Goal: Information Seeking & Learning: Learn about a topic

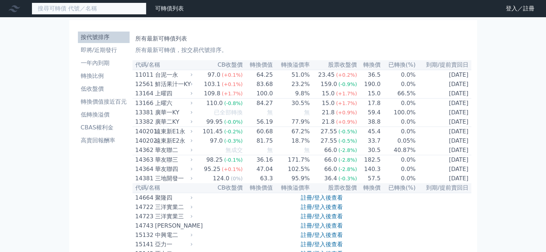
click at [63, 4] on input at bounding box center [89, 9] width 115 height 12
paste input "融程電"
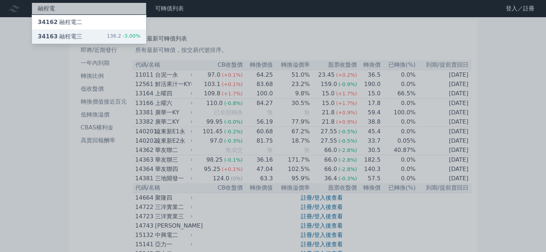
type input "融程電"
click at [49, 39] on span "34163" at bounding box center [48, 36] width 20 height 7
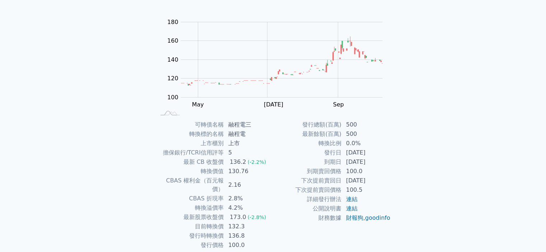
scroll to position [72, 0]
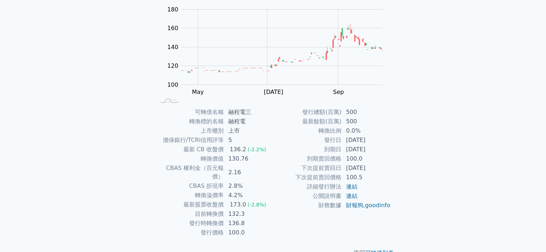
drag, startPoint x: 307, startPoint y: 106, endPoint x: 395, endPoint y: 214, distance: 138.6
click at [395, 222] on div "可轉債名稱 融程電三 轉換標的名稱 融程電 上市櫃別 上市 擔保銀行/TCRI信用評等 5 最新 CB 收盤價 136.2 (-2.2%) 轉換價值 130.…" at bounding box center [273, 173] width 253 height 130
click at [395, 203] on div "可轉債名稱 融程電三 轉換標的名稱 融程電 上市櫃別 上市 擔保銀行/TCRI信用評等 5 最新 CB 收盤價 136.2 (-2.2%) 轉換價值 130.…" at bounding box center [273, 173] width 253 height 130
drag, startPoint x: 395, startPoint y: 216, endPoint x: 305, endPoint y: 112, distance: 137.7
click at [305, 112] on div "可轉債名稱 融程電三 轉換標的名稱 融程電 上市櫃別 上市 擔保銀行/TCRI信用評等 5 最新 CB 收盤價 136.2 (-2.2%) 轉換價值 130.…" at bounding box center [273, 173] width 253 height 130
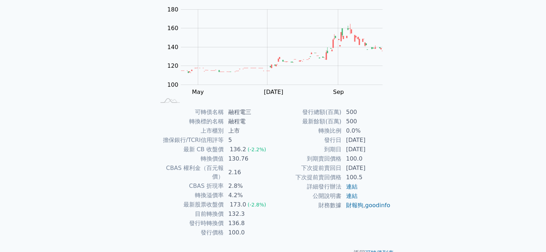
click at [305, 112] on td "發行總額(百萬)" at bounding box center [307, 112] width 69 height 9
drag, startPoint x: 319, startPoint y: 144, endPoint x: 391, endPoint y: 158, distance: 73.4
click at [391, 158] on div "可轉債名稱 融程電三 轉換標的名稱 融程電 上市櫃別 上市 擔保銀行/TCRI信用評等 5 最新 CB 收盤價 136.2 (-2.2%) 轉換價值 130.…" at bounding box center [273, 173] width 253 height 130
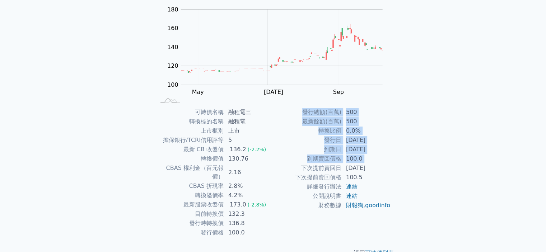
drag, startPoint x: 391, startPoint y: 169, endPoint x: 266, endPoint y: 148, distance: 126.8
click at [293, 161] on div "可轉債名稱 融程電三 轉換標的名稱 融程電 上市櫃別 上市 擔保銀行/TCRI信用評等 5 最新 CB 收盤價 136.2 (-2.2%) 轉換價值 130.…" at bounding box center [273, 173] width 253 height 130
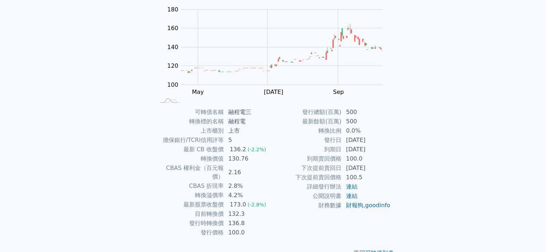
drag, startPoint x: 266, startPoint y: 148, endPoint x: 278, endPoint y: 148, distance: 12.6
click at [269, 148] on td "136.2 (-2.2%)" at bounding box center [248, 149] width 49 height 9
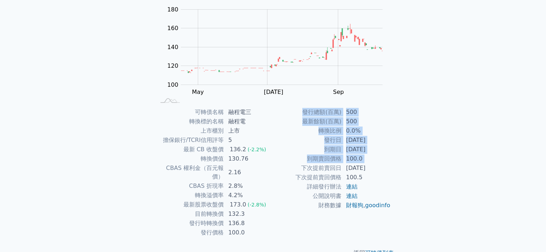
drag, startPoint x: 342, startPoint y: 173, endPoint x: 400, endPoint y: 175, distance: 58.2
click at [401, 181] on div "可轉債列表 › 34163 融程電三 34163 融程電三 可轉債詳細資訊 Zoom Out 110 90 100 110 120 200 140 180 1…" at bounding box center [273, 107] width 276 height 324
click at [399, 174] on div "可轉債名稱 融程電三 轉換標的名稱 融程電 上市櫃別 上市 擔保銀行/TCRI信用評等 5 最新 CB 收盤價 136.2 (-2.2%) 轉換價值 130.…" at bounding box center [273, 173] width 253 height 130
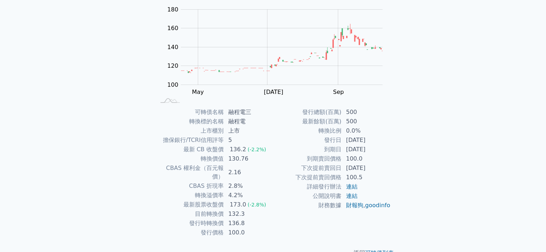
drag, startPoint x: 381, startPoint y: 168, endPoint x: 297, endPoint y: 152, distance: 86.0
click at [301, 164] on tr "下次提前賣回日 [DATE]" at bounding box center [332, 168] width 118 height 9
